Goal: Use online tool/utility: Utilize a website feature to perform a specific function

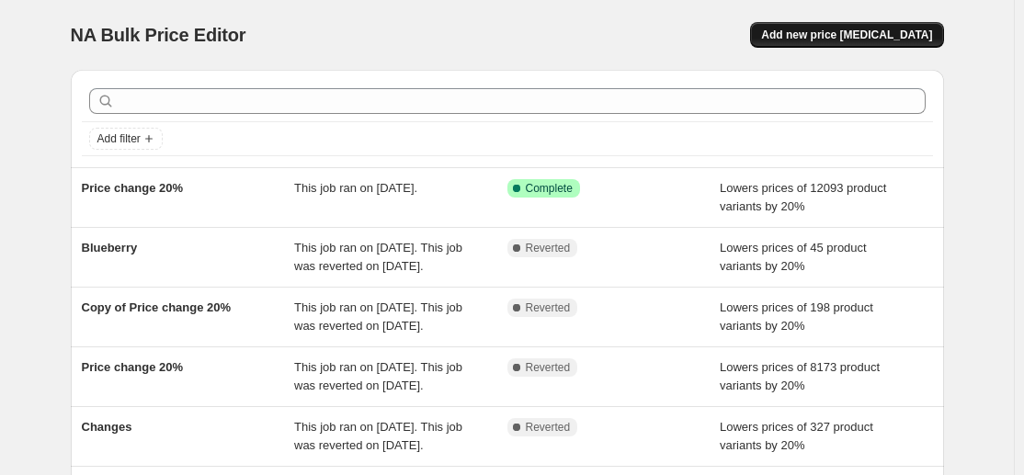
click at [857, 36] on span "Add new price [MEDICAL_DATA]" at bounding box center [846, 35] width 171 height 15
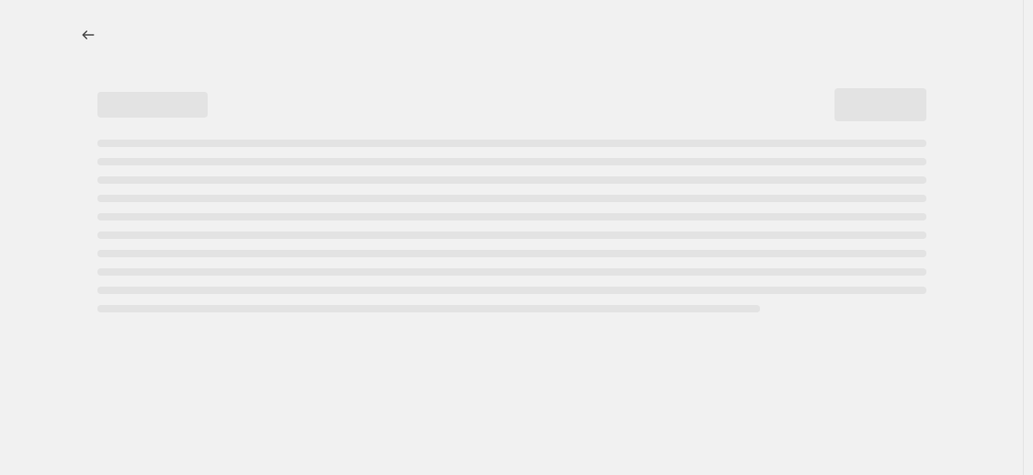
select select "percentage"
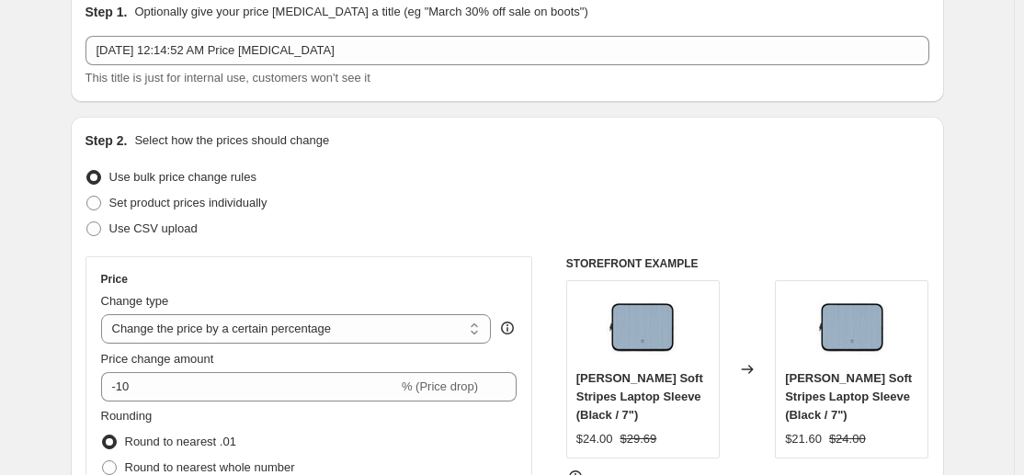
scroll to position [83, 0]
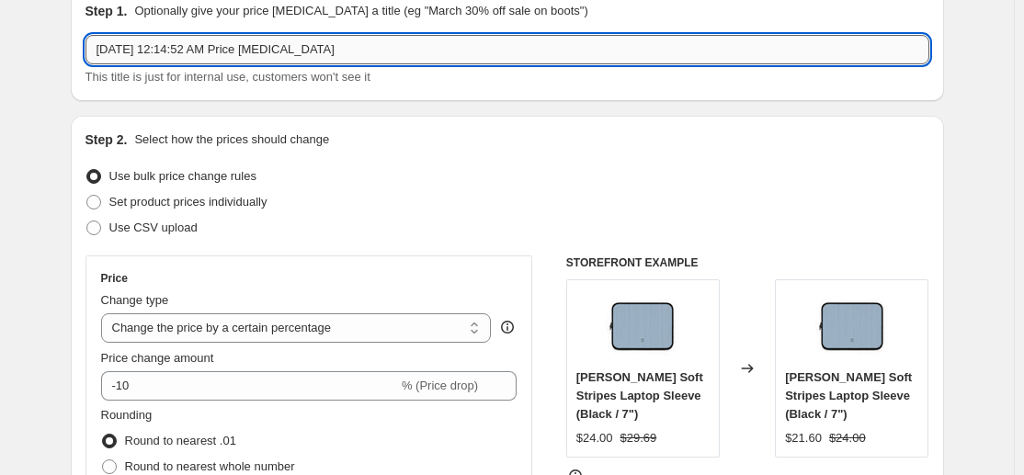
click at [315, 51] on input "[DATE] 12:14:52 AM Price [MEDICAL_DATA]" at bounding box center [507, 49] width 844 height 29
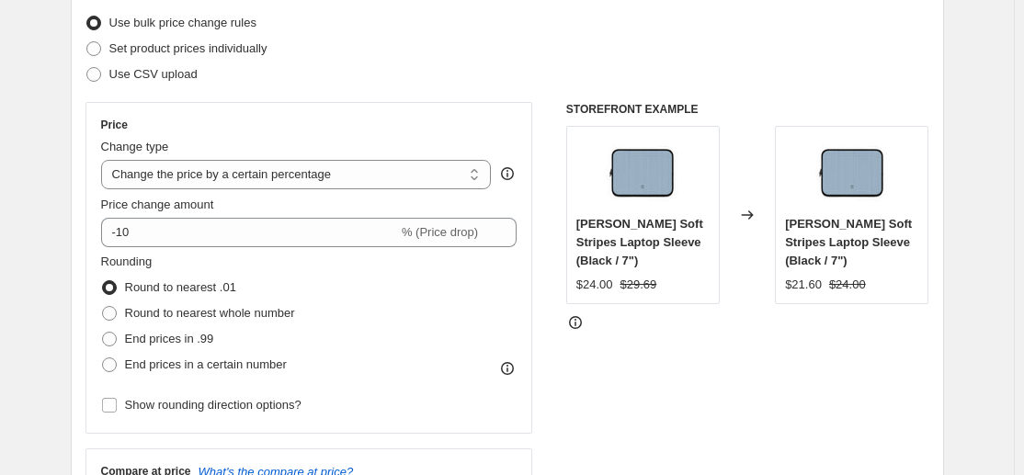
scroll to position [252, 0]
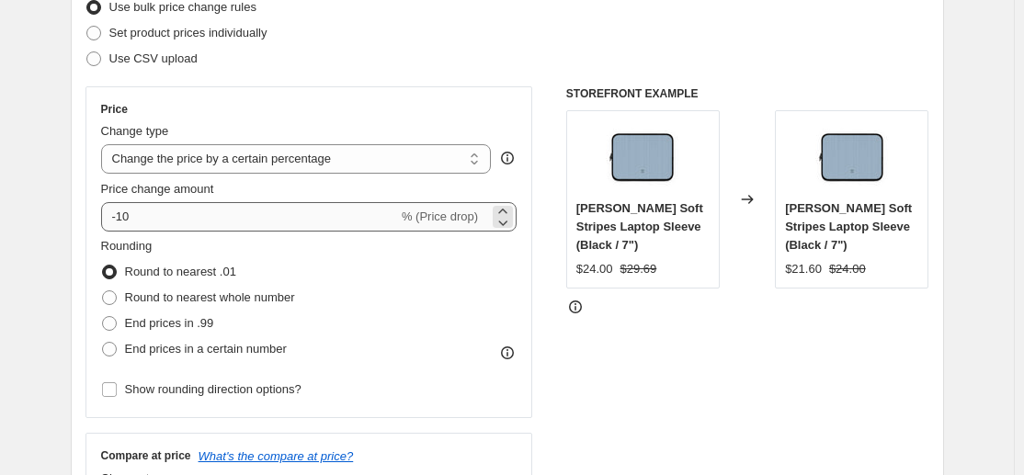
type input "40% OFF"
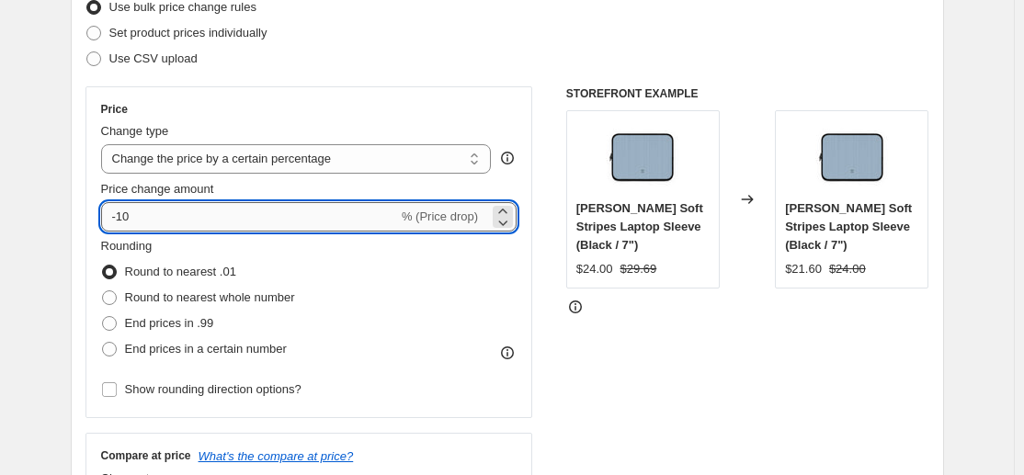
click at [130, 215] on input "-10" at bounding box center [249, 216] width 297 height 29
type input "-40"
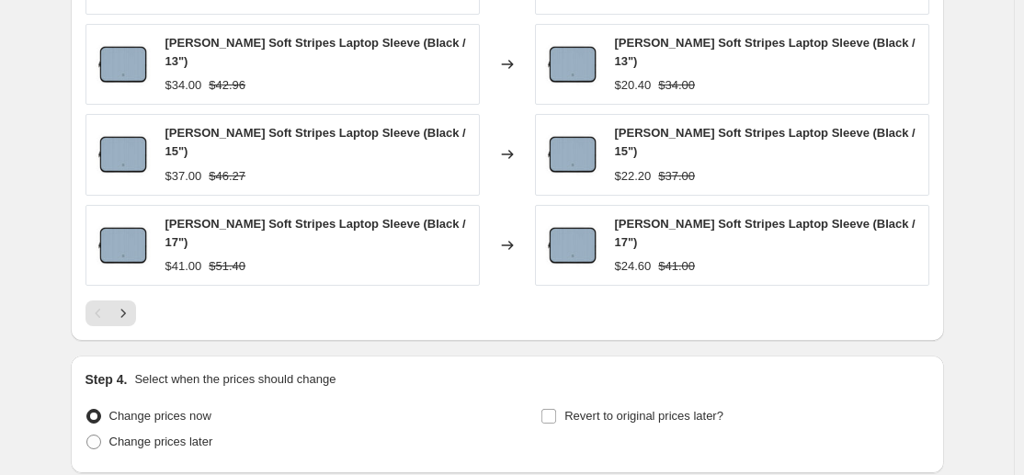
scroll to position [1358, 0]
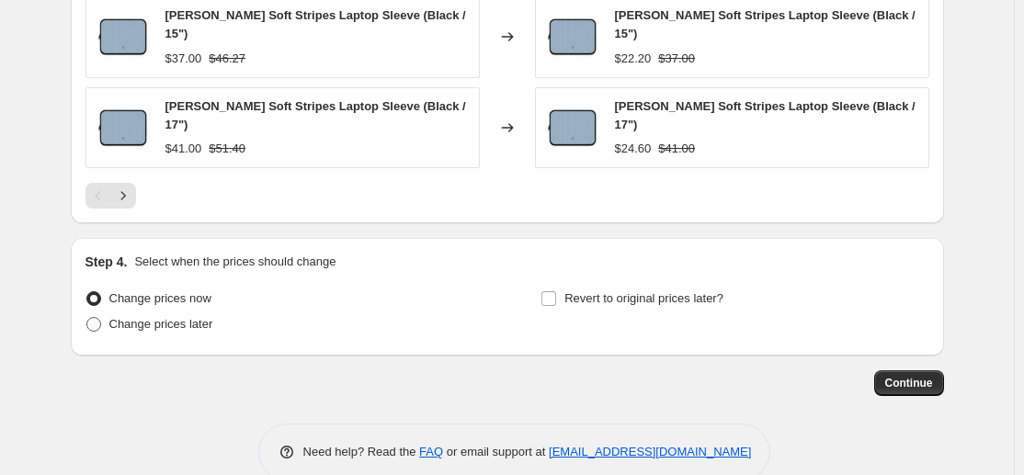
click at [187, 317] on span "Change prices later" at bounding box center [161, 324] width 104 height 14
click at [87, 317] on input "Change prices later" at bounding box center [86, 317] width 1 height 1
radio input "true"
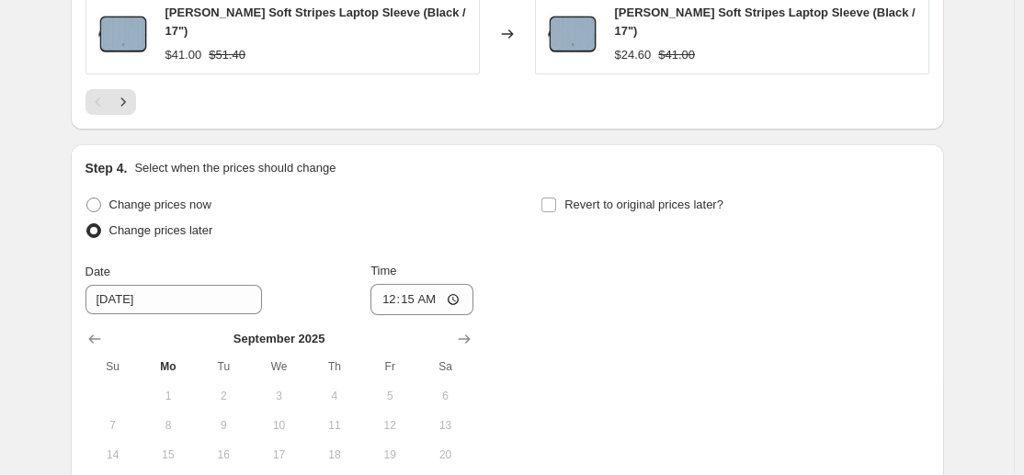
scroll to position [1502, 0]
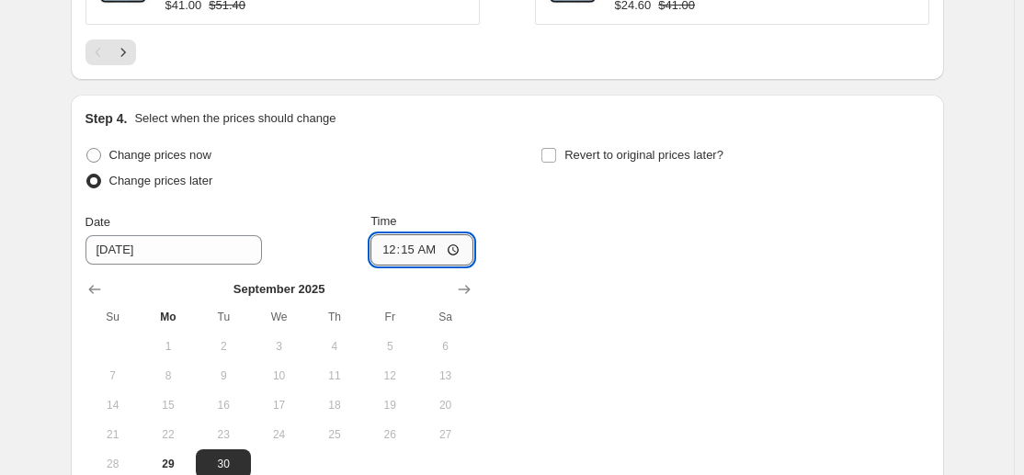
click at [415, 234] on input "00:15" at bounding box center [421, 249] width 103 height 31
type input "00:00"
click at [536, 253] on div "Change prices now Change prices later Date [DATE] Time 00:00 [DATE] Su Mo Tu We…" at bounding box center [507, 310] width 844 height 336
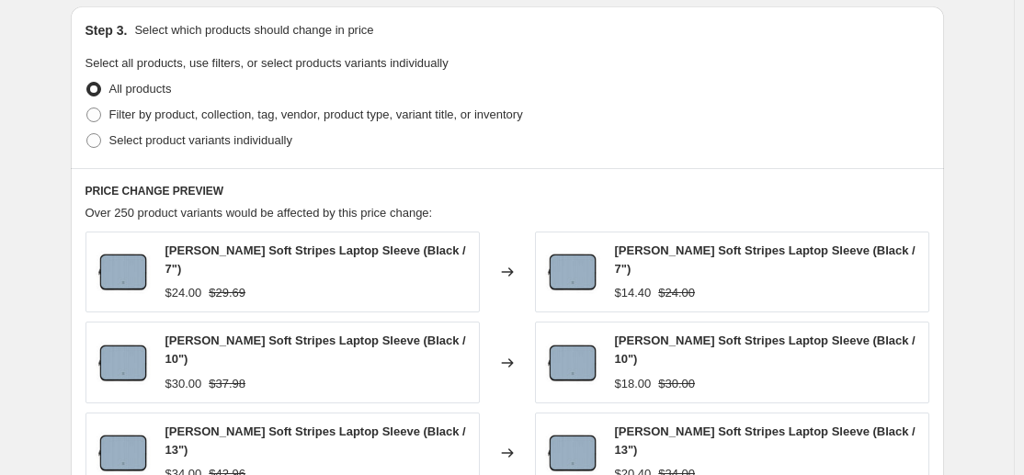
scroll to position [850, 0]
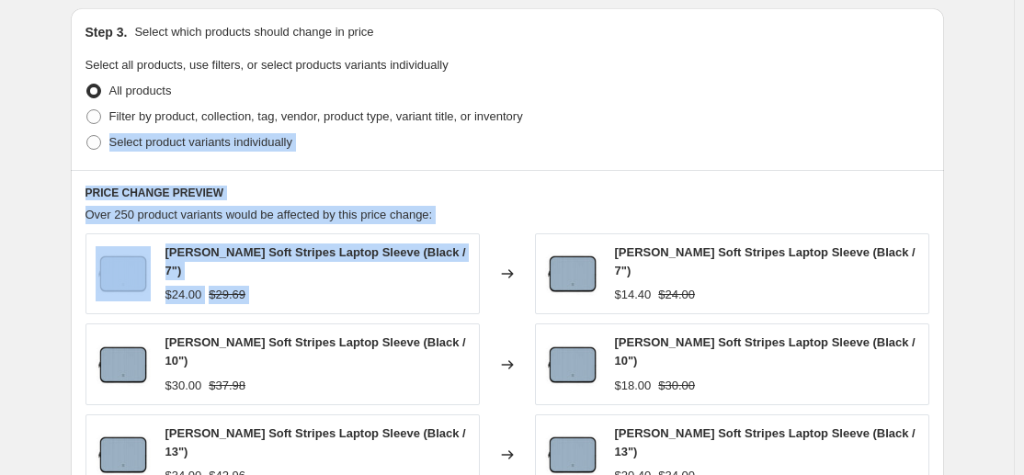
drag, startPoint x: 536, startPoint y: 253, endPoint x: 667, endPoint y: 126, distance: 182.6
click at [667, 126] on div "Step 3. Select which products should change in price Select all products, use f…" at bounding box center [507, 369] width 873 height 723
click at [667, 126] on div "Filter by product, collection, tag, vendor, product type, variant title, or inv…" at bounding box center [507, 117] width 844 height 26
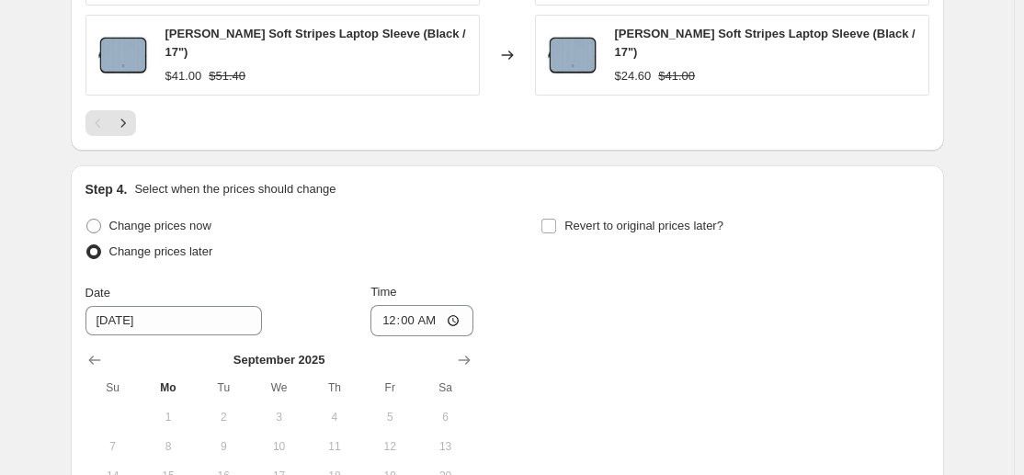
scroll to position [1434, 0]
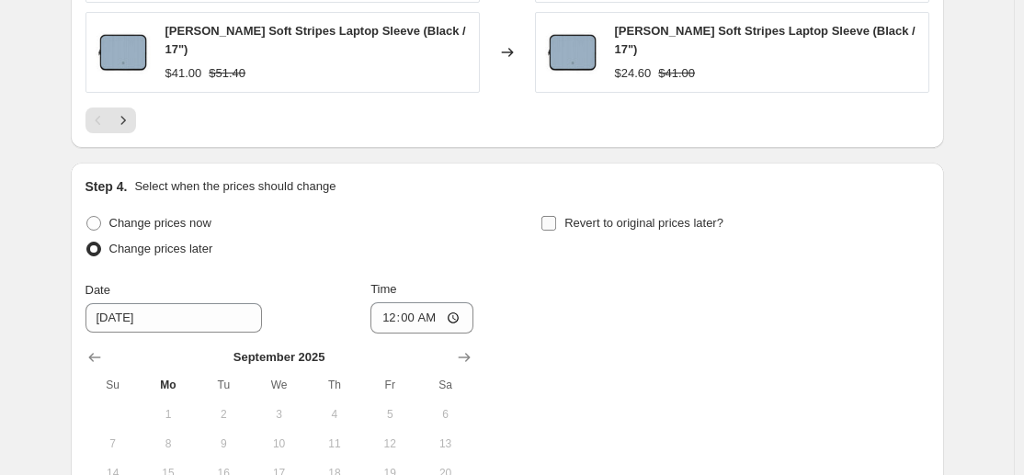
click at [547, 216] on input "Revert to original prices later?" at bounding box center [548, 223] width 15 height 15
checkbox input "true"
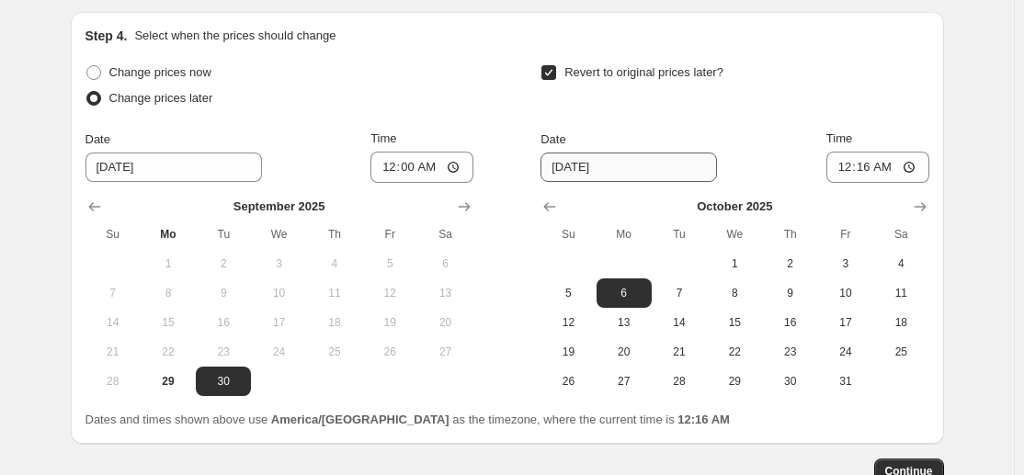
scroll to position [1592, 0]
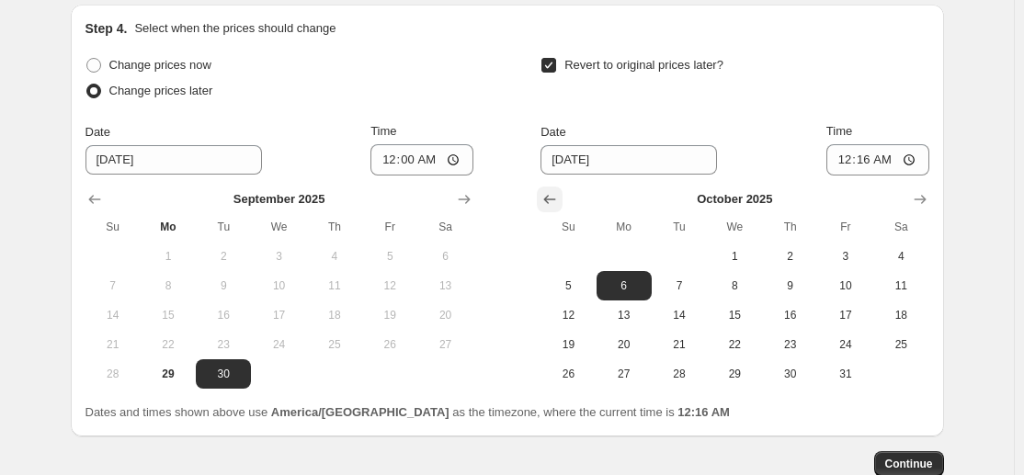
click at [559, 190] on icon "Show previous month, September 2025" at bounding box center [549, 199] width 18 height 18
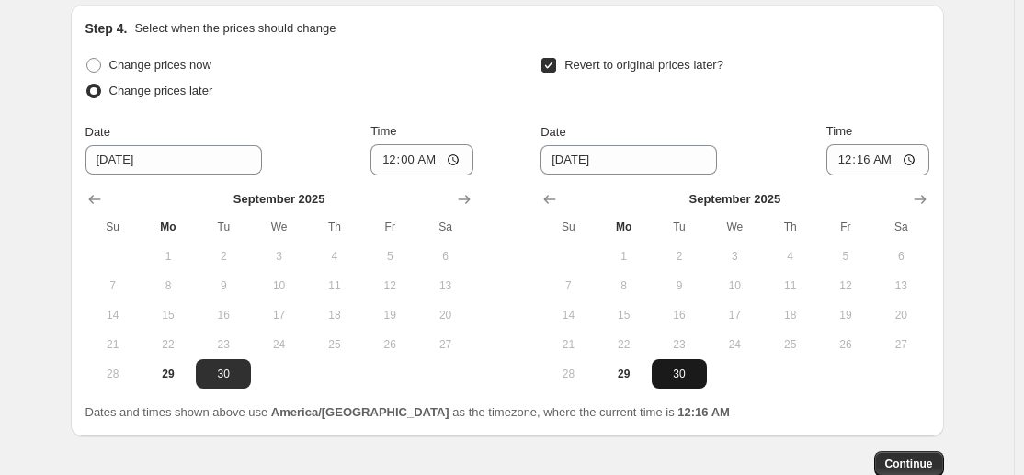
click at [688, 367] on span "30" at bounding box center [679, 374] width 40 height 15
type input "[DATE]"
click at [872, 144] on input "00:16" at bounding box center [877, 159] width 103 height 31
type input "23:59"
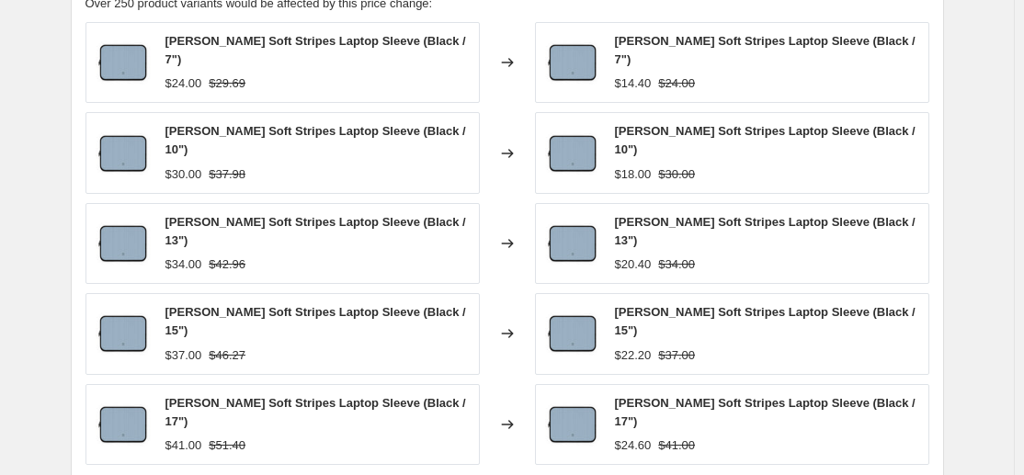
scroll to position [1673, 0]
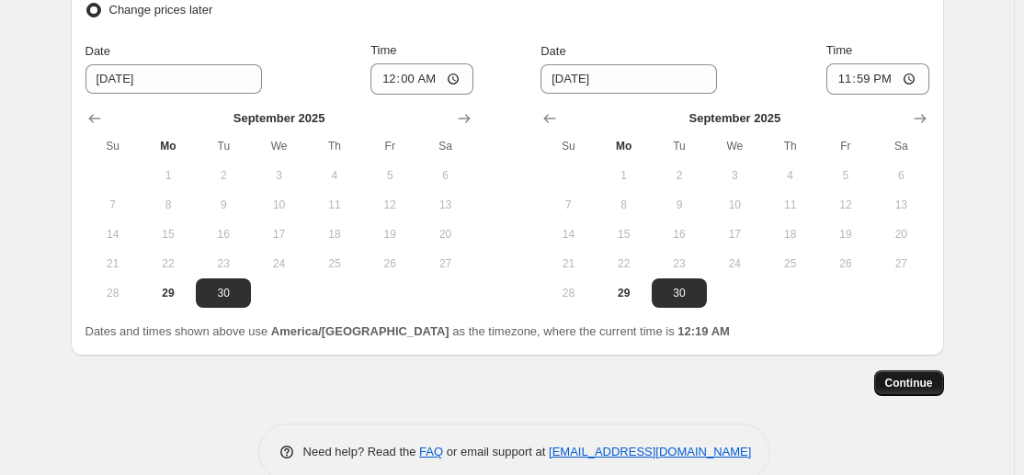
click at [910, 376] on span "Continue" at bounding box center [909, 383] width 48 height 15
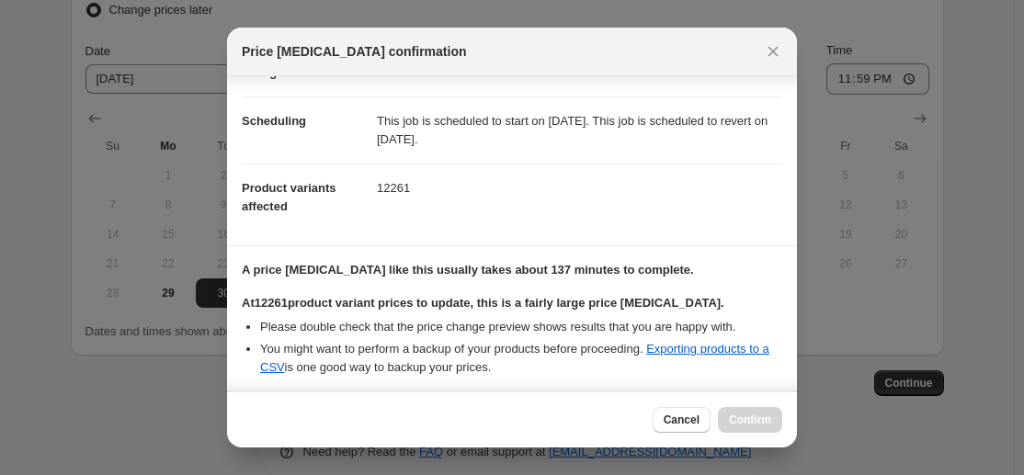
scroll to position [393, 0]
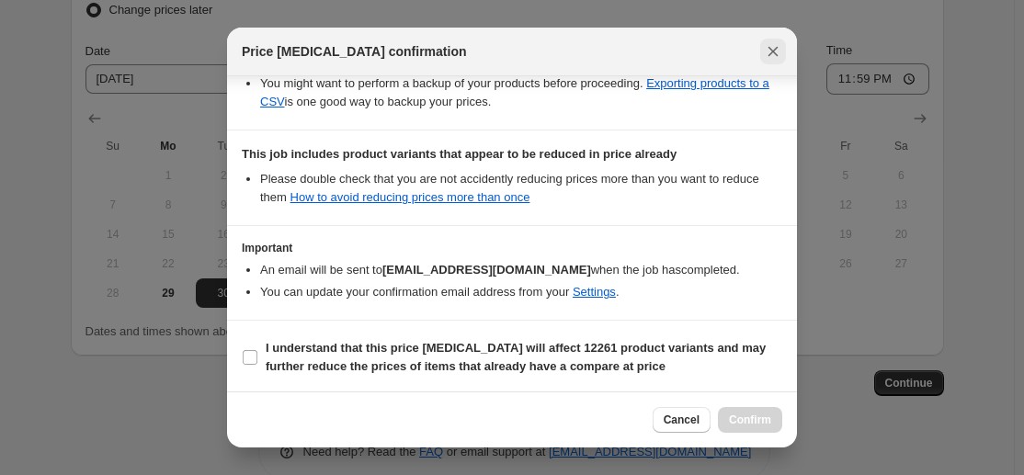
click at [777, 58] on icon "Close" at bounding box center [773, 51] width 18 height 18
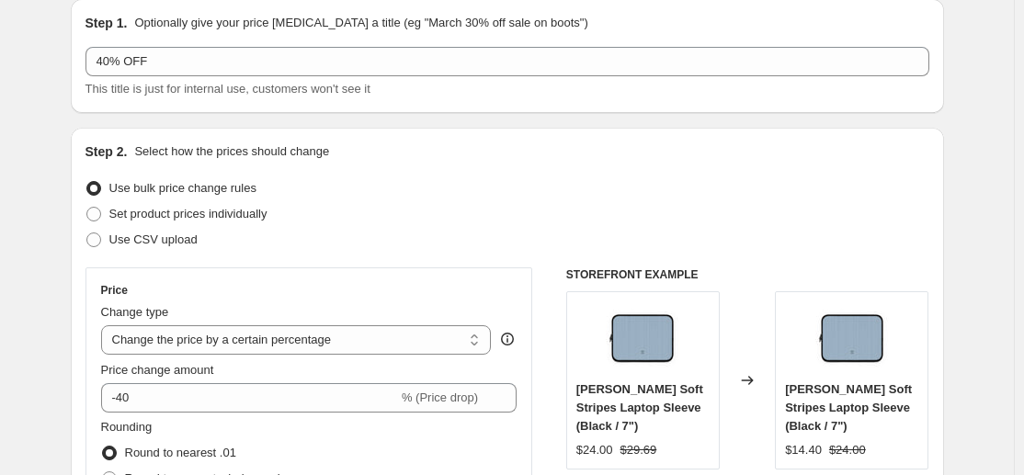
scroll to position [0, 0]
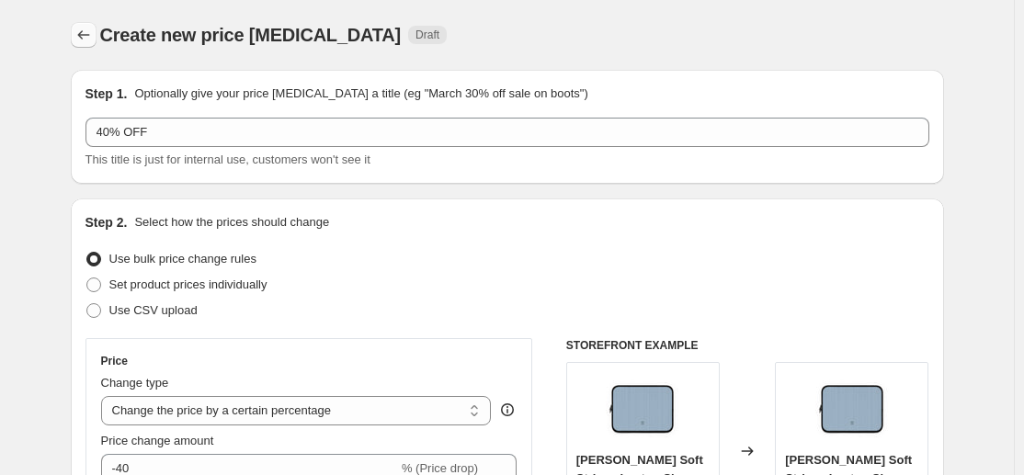
click at [92, 37] on icon "Price change jobs" at bounding box center [83, 35] width 18 height 18
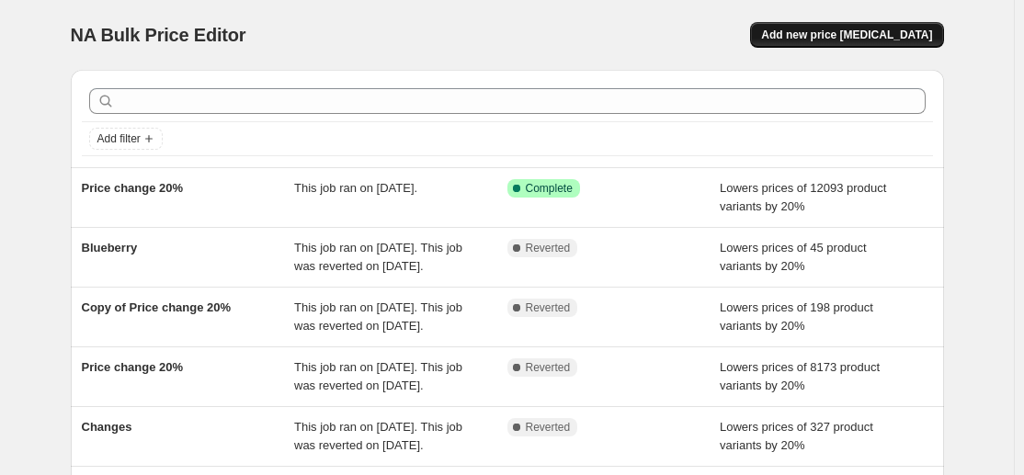
click at [862, 33] on span "Add new price [MEDICAL_DATA]" at bounding box center [846, 35] width 171 height 15
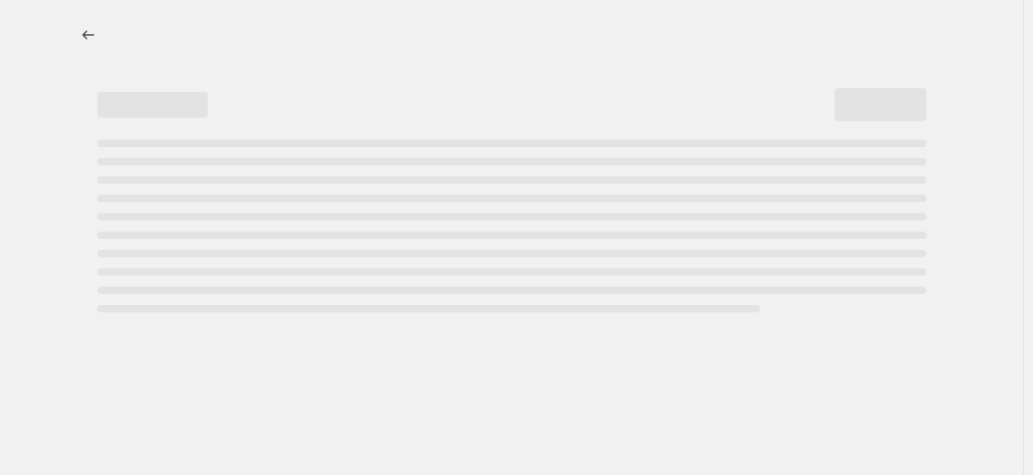
select select "percentage"
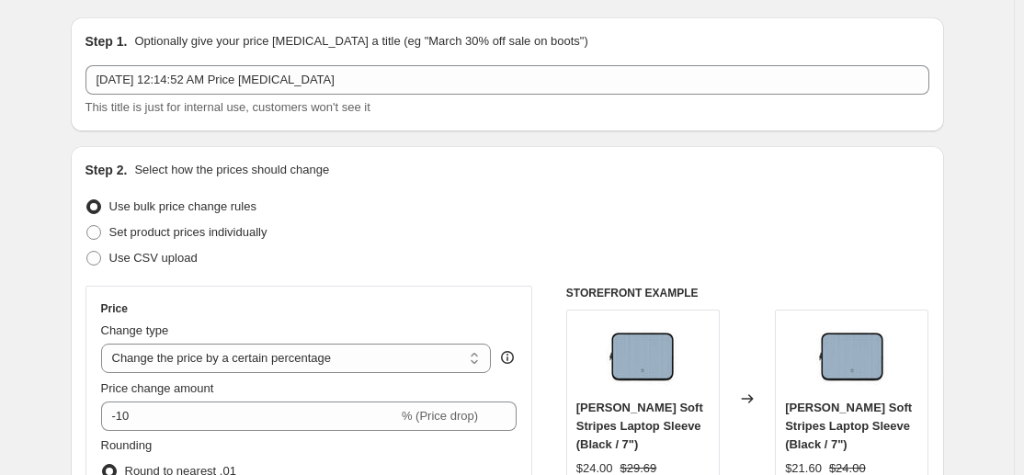
scroll to position [54, 0]
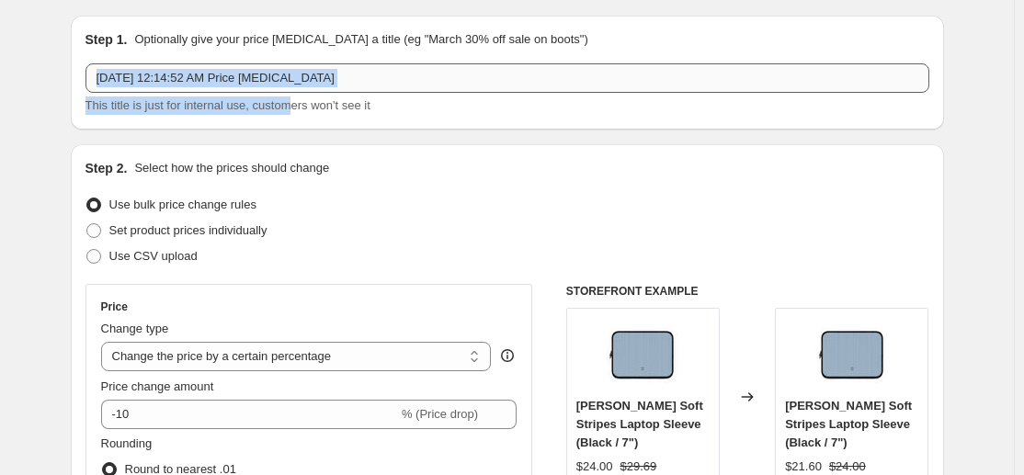
drag, startPoint x: 289, startPoint y: 95, endPoint x: 280, endPoint y: 85, distance: 13.0
click at [280, 85] on div "[DATE] 12:14:52 AM Price [MEDICAL_DATA] This title is just for internal use, cu…" at bounding box center [507, 88] width 844 height 51
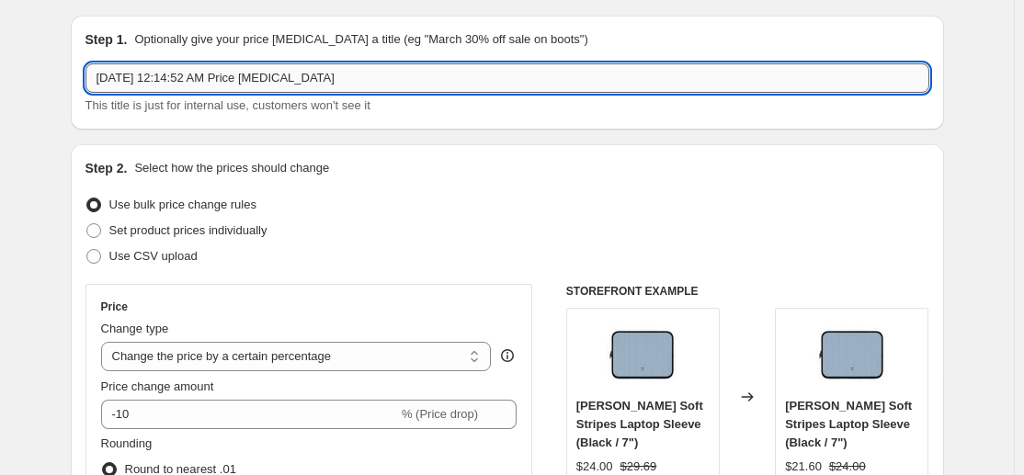
click at [280, 85] on input "[DATE] 12:14:52 AM Price [MEDICAL_DATA]" at bounding box center [507, 77] width 844 height 29
click at [148, 84] on input "40% OFF Sale" at bounding box center [507, 77] width 844 height 29
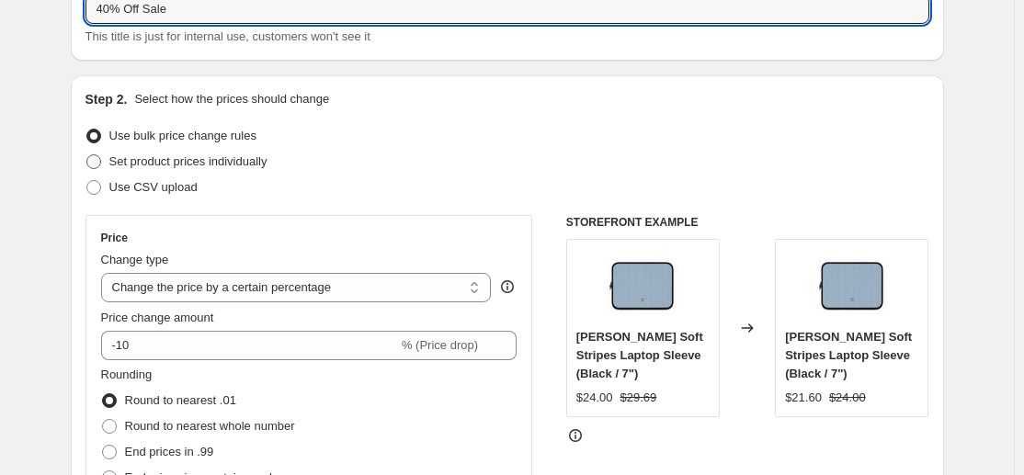
scroll to position [147, 0]
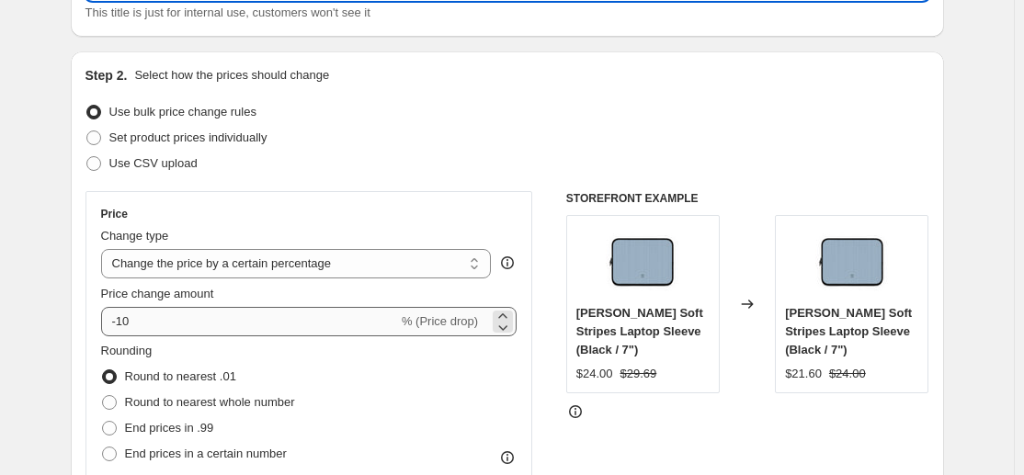
type input "40% Off Sale"
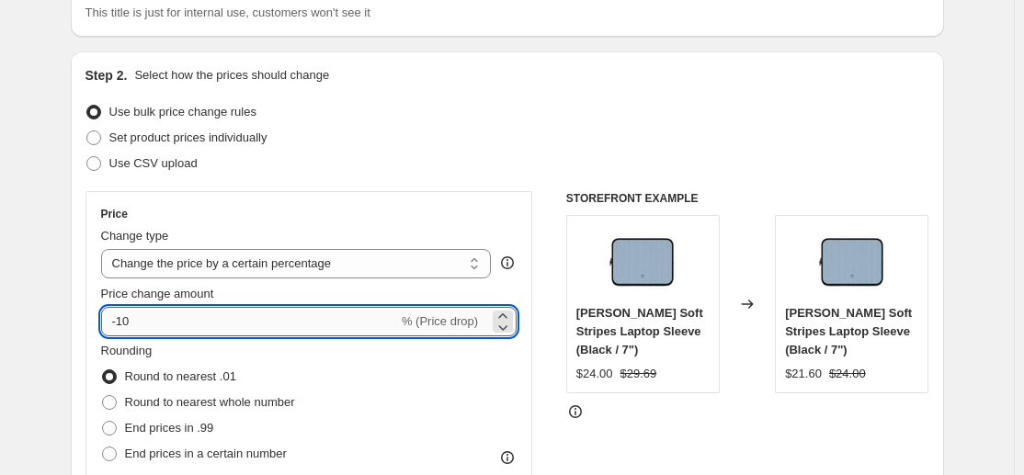
click at [129, 316] on input "-10" at bounding box center [249, 321] width 297 height 29
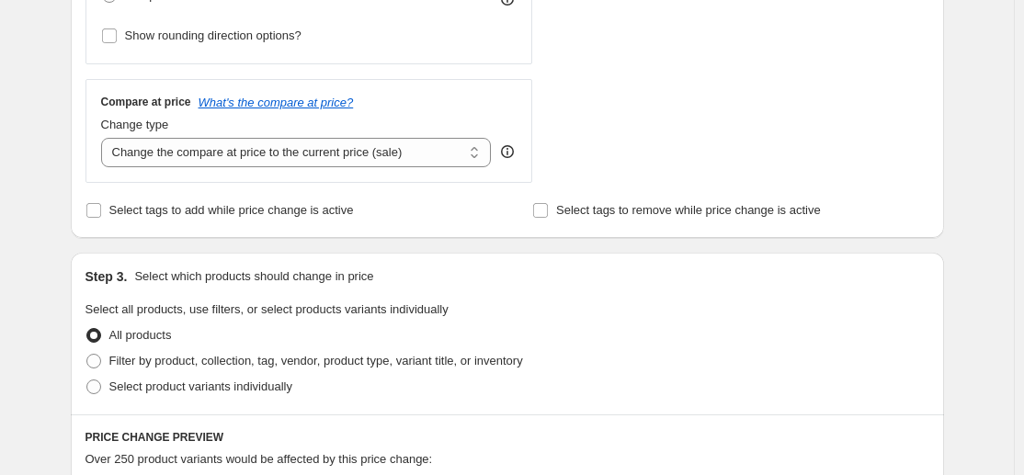
scroll to position [607, 0]
type input "-40"
click at [89, 206] on span at bounding box center [93, 209] width 17 height 17
click at [89, 206] on input "Select tags to add while price change is active" at bounding box center [93, 209] width 15 height 15
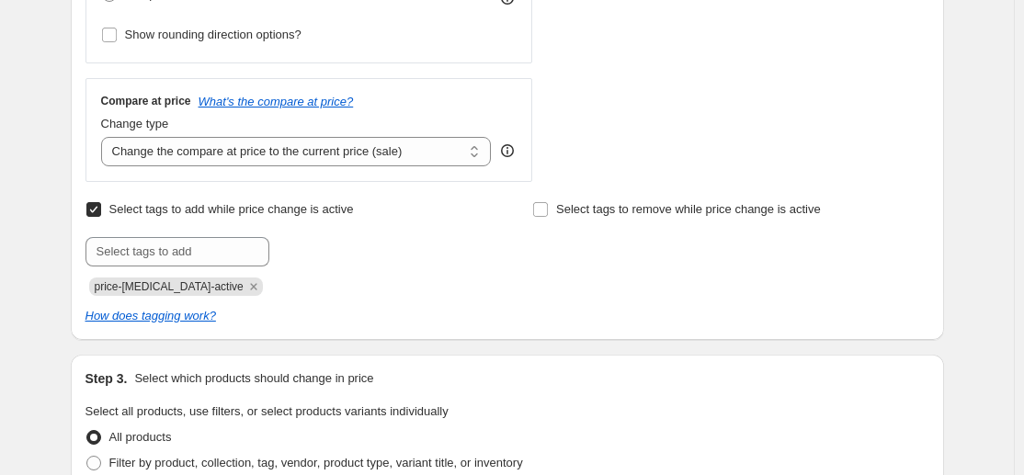
click at [89, 206] on span at bounding box center [93, 209] width 17 height 17
click at [89, 206] on input "Select tags to add while price change is active" at bounding box center [93, 209] width 15 height 15
checkbox input "false"
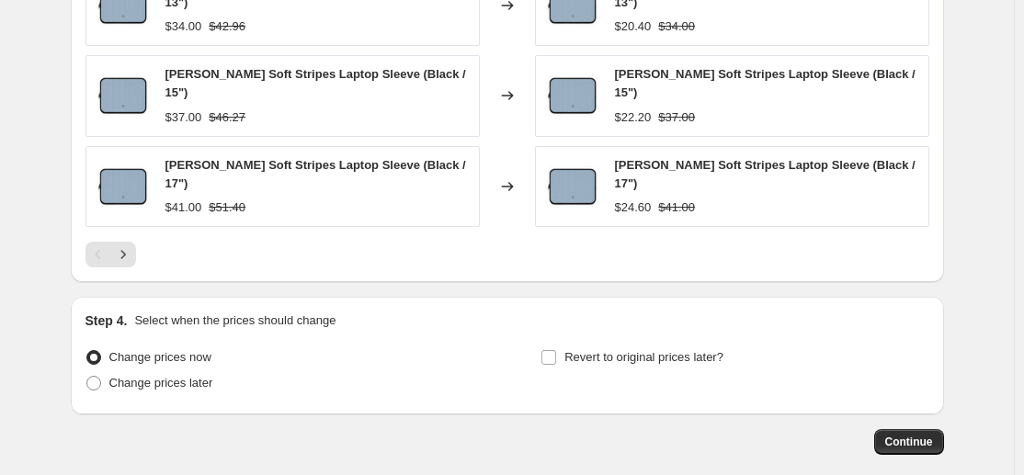
scroll to position [1358, 0]
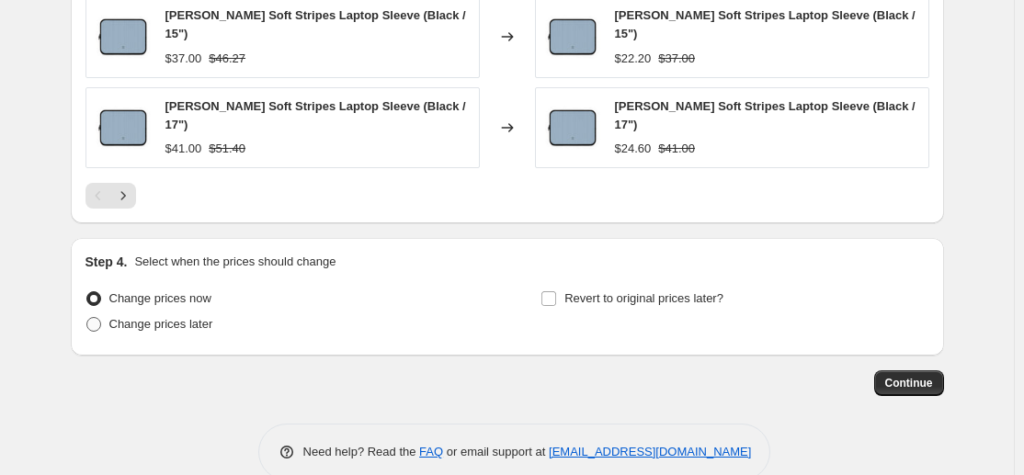
click at [187, 317] on span "Change prices later" at bounding box center [161, 324] width 104 height 14
click at [87, 317] on input "Change prices later" at bounding box center [86, 317] width 1 height 1
radio input "true"
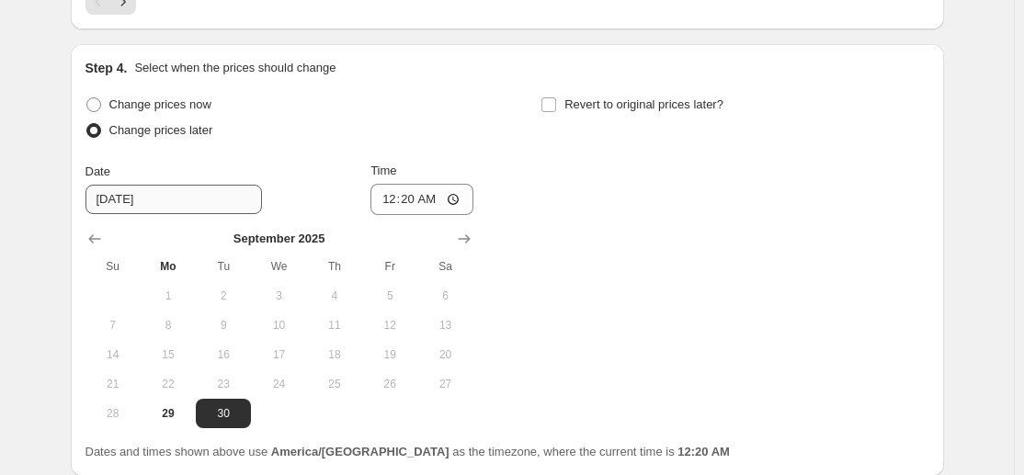
scroll to position [1554, 0]
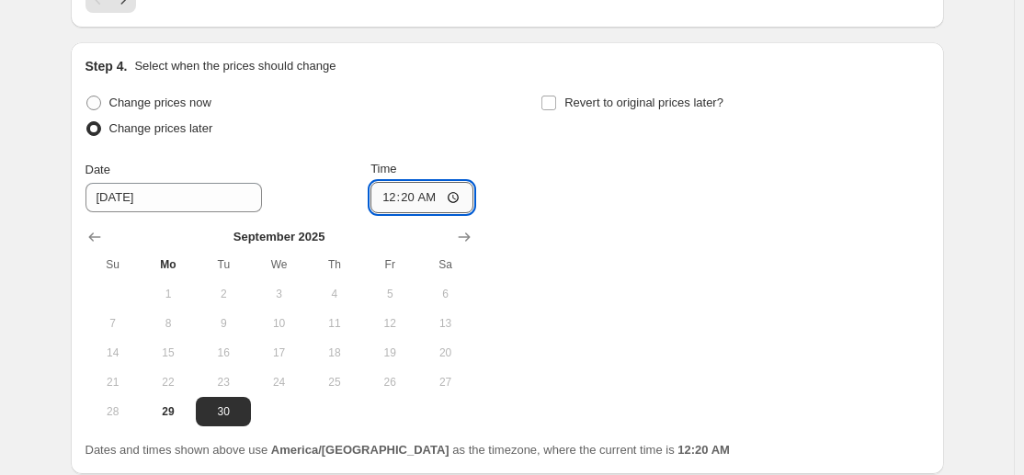
click at [414, 182] on input "00:20" at bounding box center [421, 197] width 103 height 31
type input "00:00"
click at [647, 96] on span "Revert to original prices later?" at bounding box center [643, 103] width 159 height 14
click at [556, 96] on input "Revert to original prices later?" at bounding box center [548, 103] width 15 height 15
checkbox input "true"
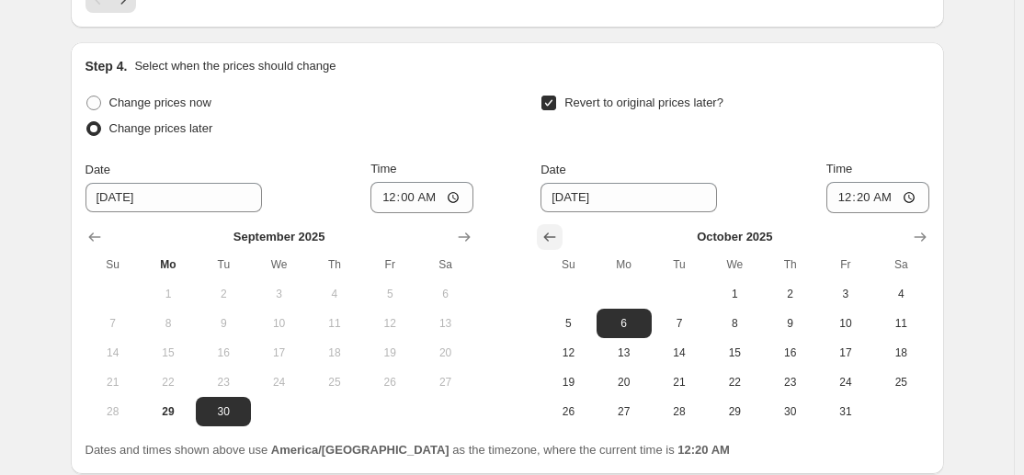
click at [555, 228] on icon "Show previous month, September 2025" at bounding box center [549, 237] width 18 height 18
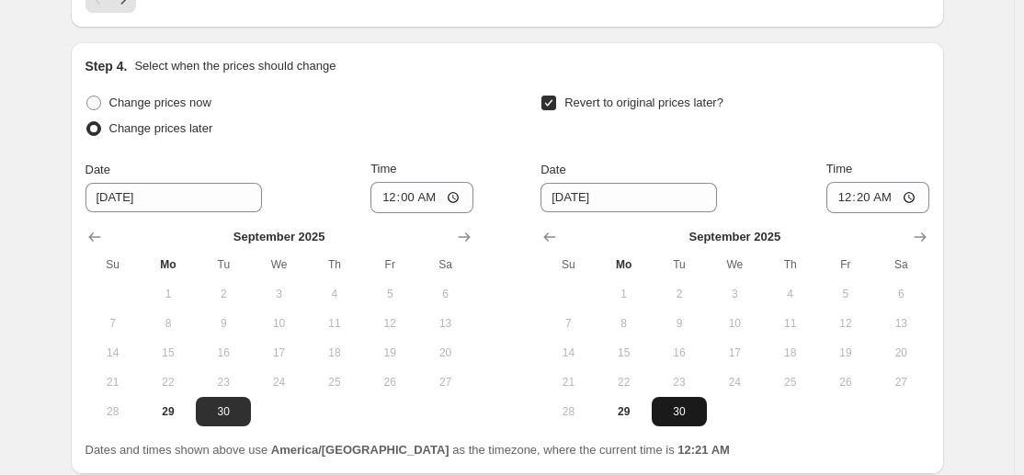
click at [685, 404] on span "30" at bounding box center [679, 411] width 40 height 15
type input "[DATE]"
click at [865, 182] on input "00:20" at bounding box center [877, 197] width 103 height 31
click at [849, 182] on input "12:59" at bounding box center [877, 197] width 103 height 31
type input "23:59"
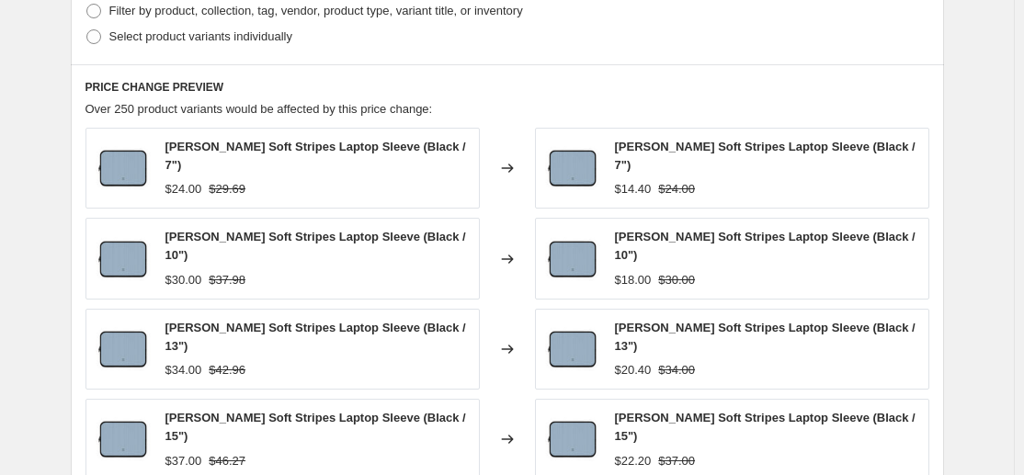
scroll to position [1673, 0]
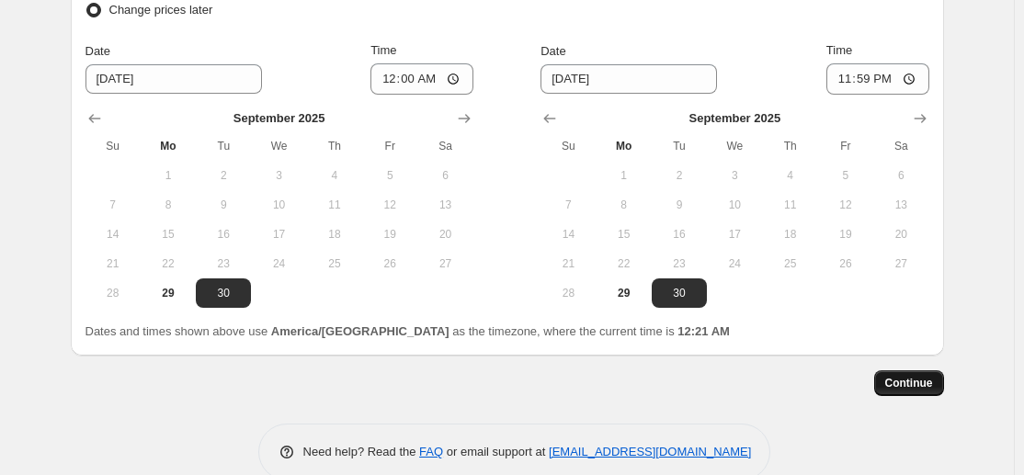
click at [897, 376] on span "Continue" at bounding box center [909, 383] width 48 height 15
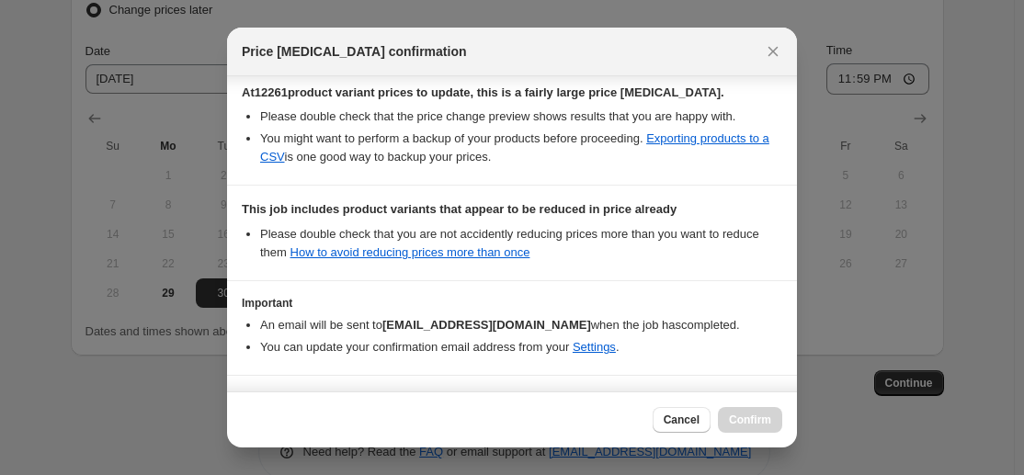
scroll to position [393, 0]
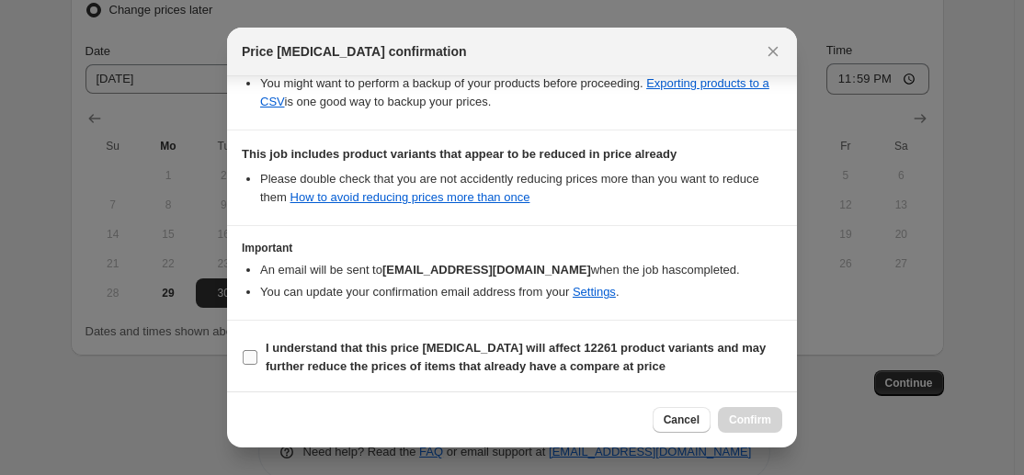
click at [253, 350] on input "I understand that this price [MEDICAL_DATA] will affect 12261 product variants …" at bounding box center [250, 357] width 15 height 15
checkbox input "true"
click at [729, 425] on button "Confirm" at bounding box center [750, 420] width 64 height 26
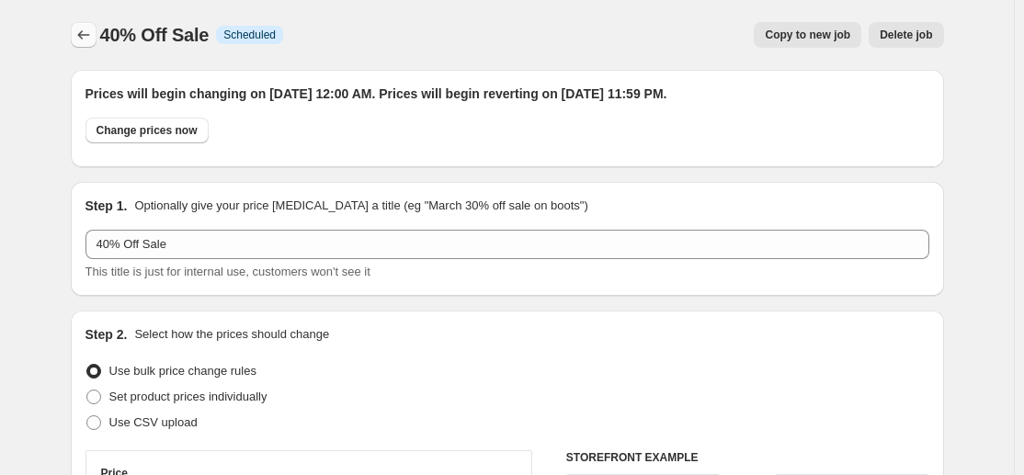
click at [83, 33] on icon "Price change jobs" at bounding box center [83, 35] width 18 height 18
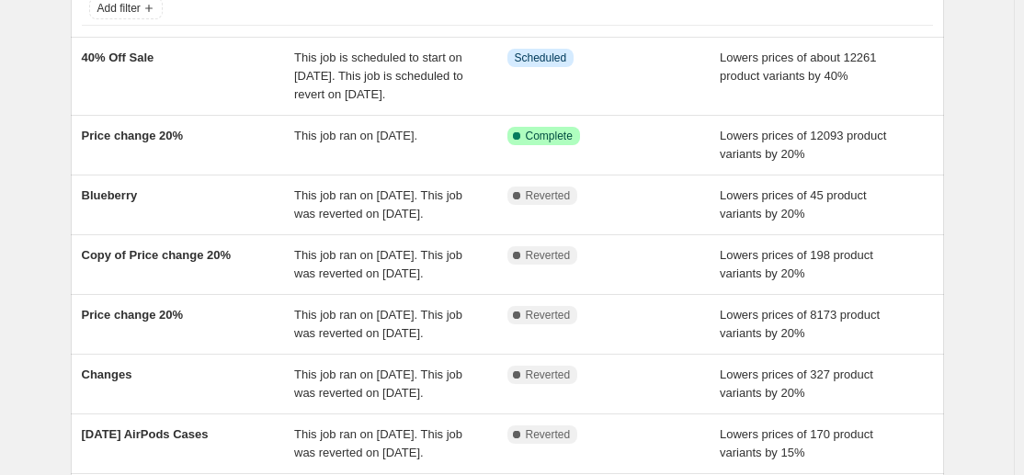
scroll to position [130, 0]
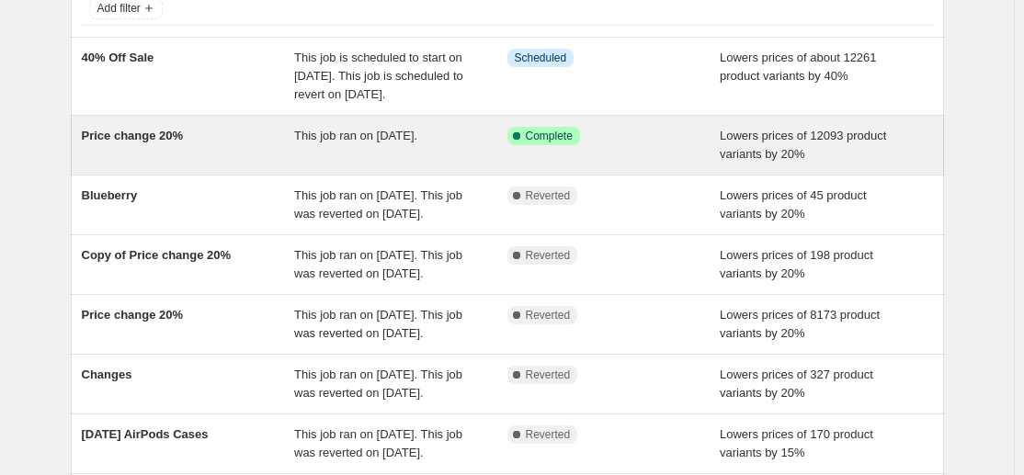
click at [262, 175] on div "Price change 20% This job ran on [DATE]. Success Complete Complete Lowers price…" at bounding box center [507, 145] width 873 height 59
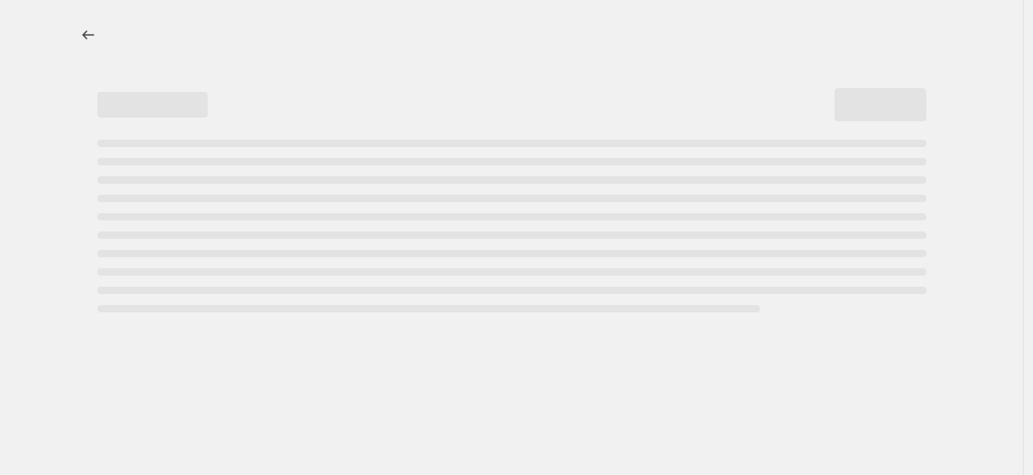
select select "percentage"
